Goal: Transaction & Acquisition: Book appointment/travel/reservation

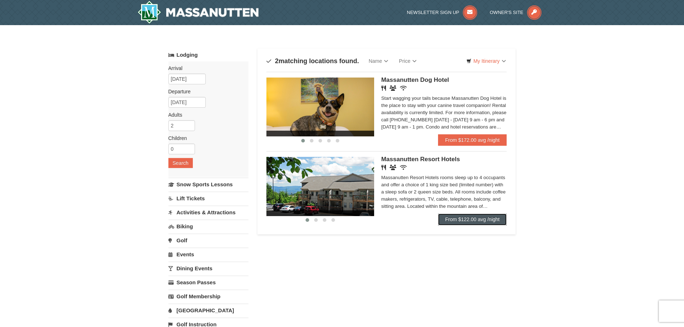
click at [462, 219] on link "From $122.00 avg /night" at bounding box center [472, 219] width 69 height 11
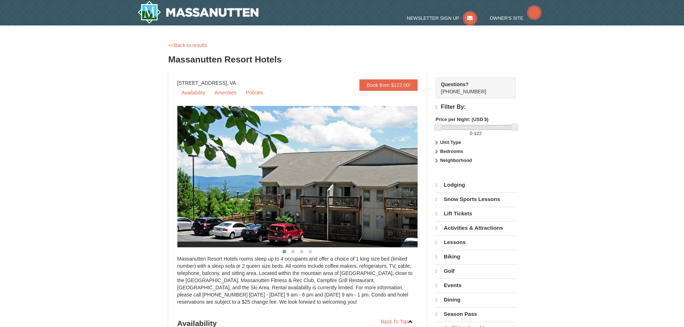
select select "9"
